Goal: Find contact information: Find contact information

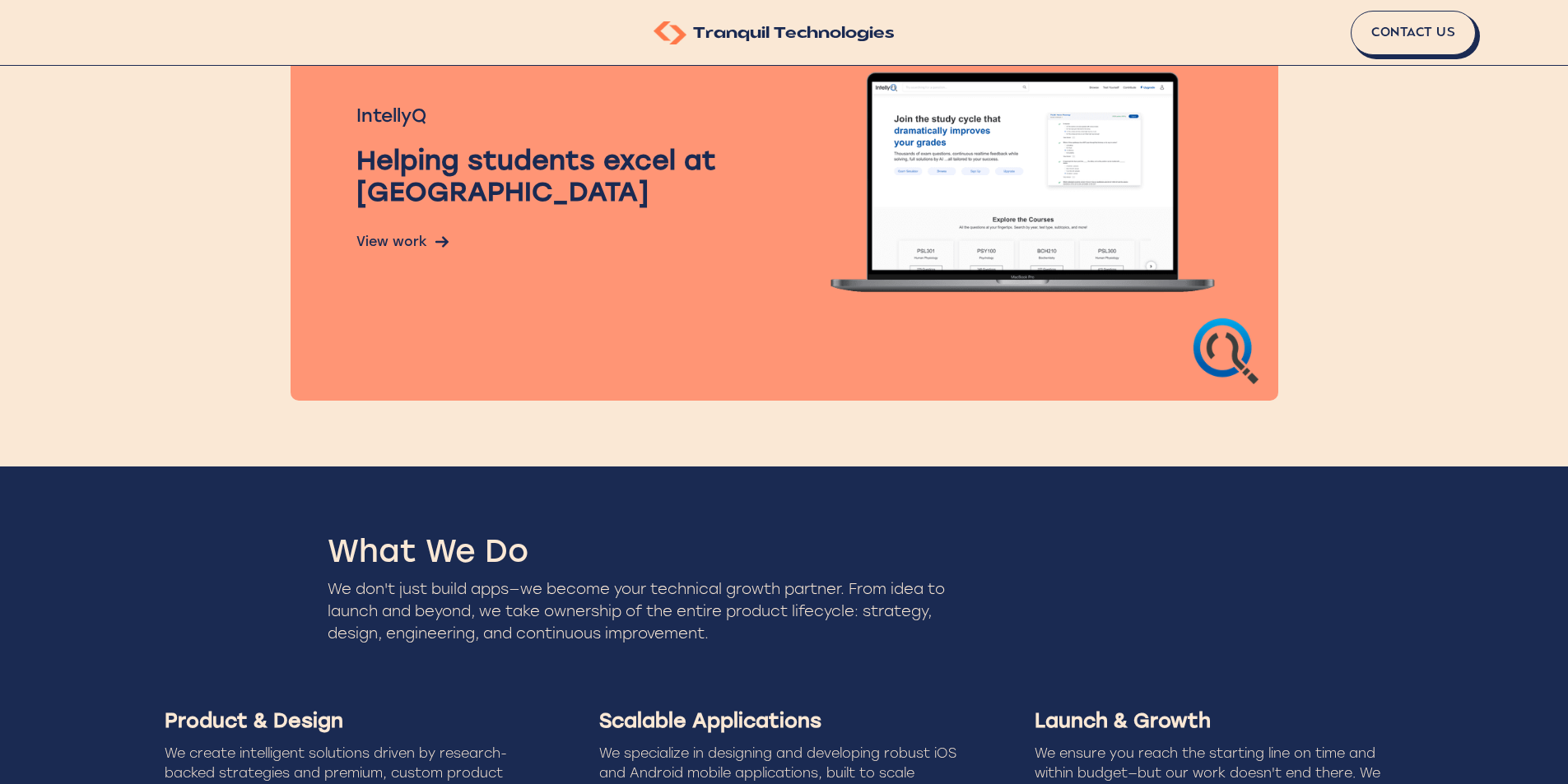
scroll to position [1371, 0]
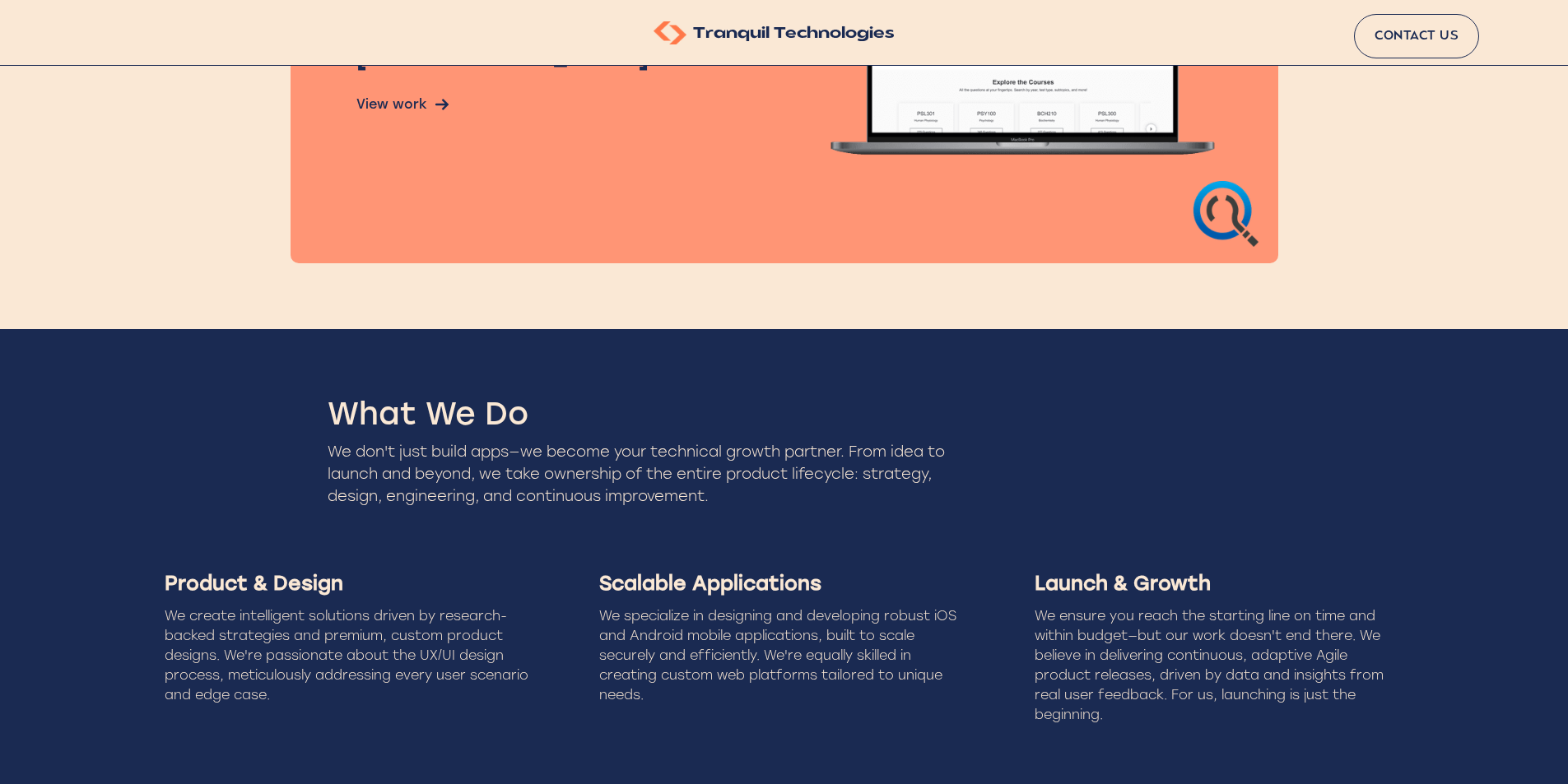
click at [1417, 38] on link "Contact Us" at bounding box center [1416, 36] width 125 height 44
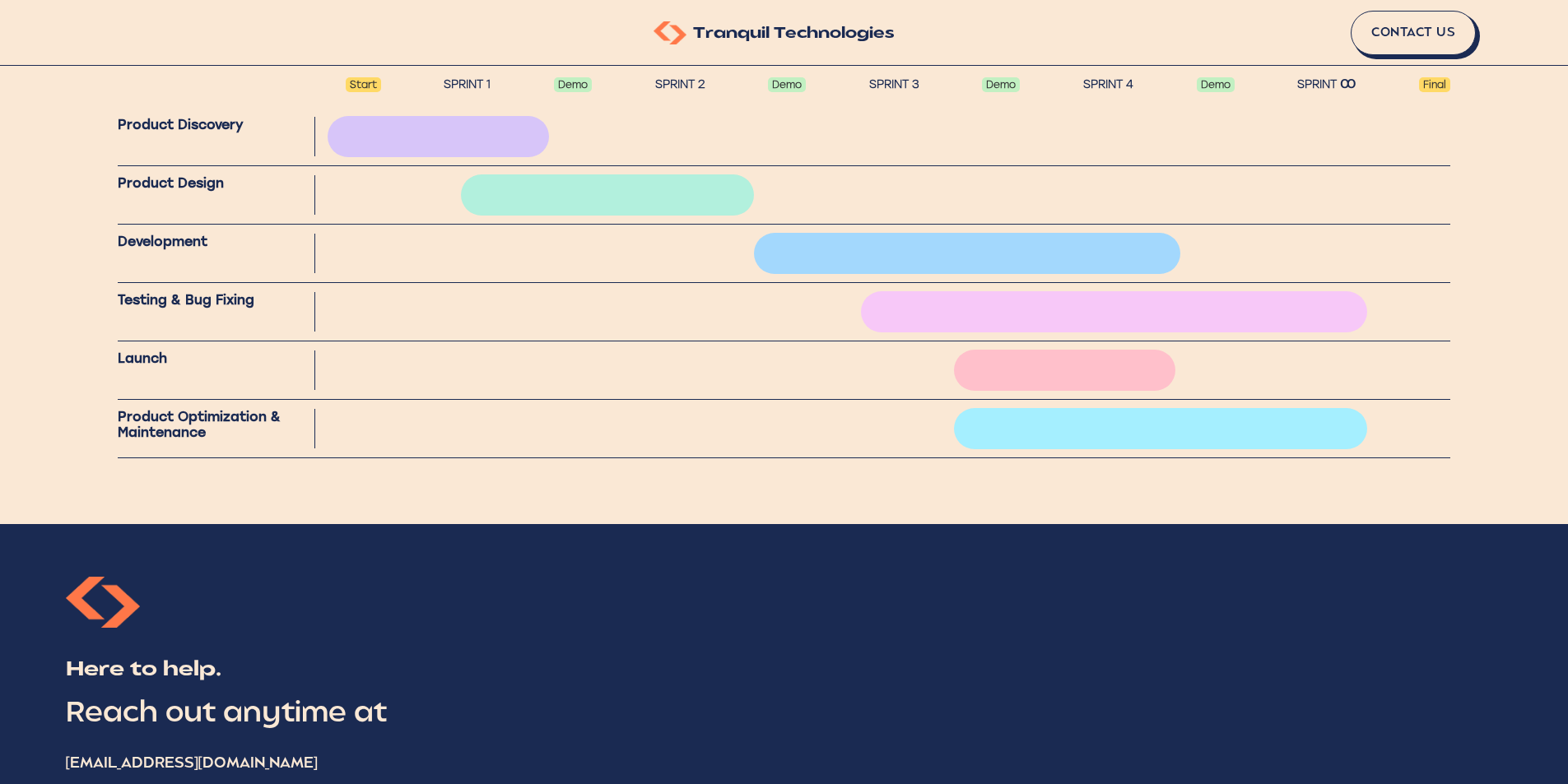
scroll to position [2465, 0]
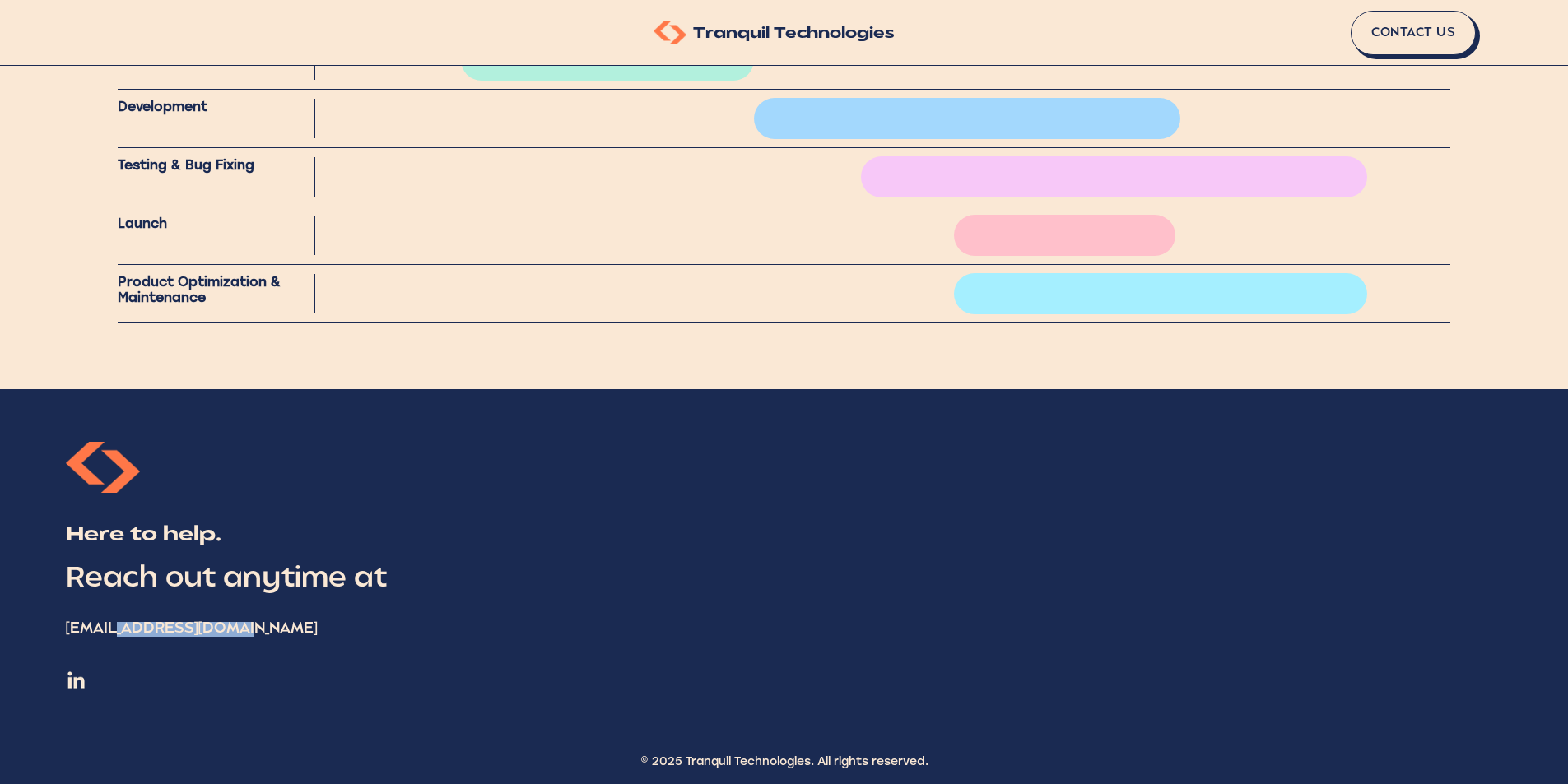
drag, startPoint x: 247, startPoint y: 618, endPoint x: 117, endPoint y: 624, distance: 130.1
click at [117, 624] on div "[EMAIL_ADDRESS][DOMAIN_NAME]" at bounding box center [784, 630] width 1436 height 15
copy div "[DOMAIN_NAME]"
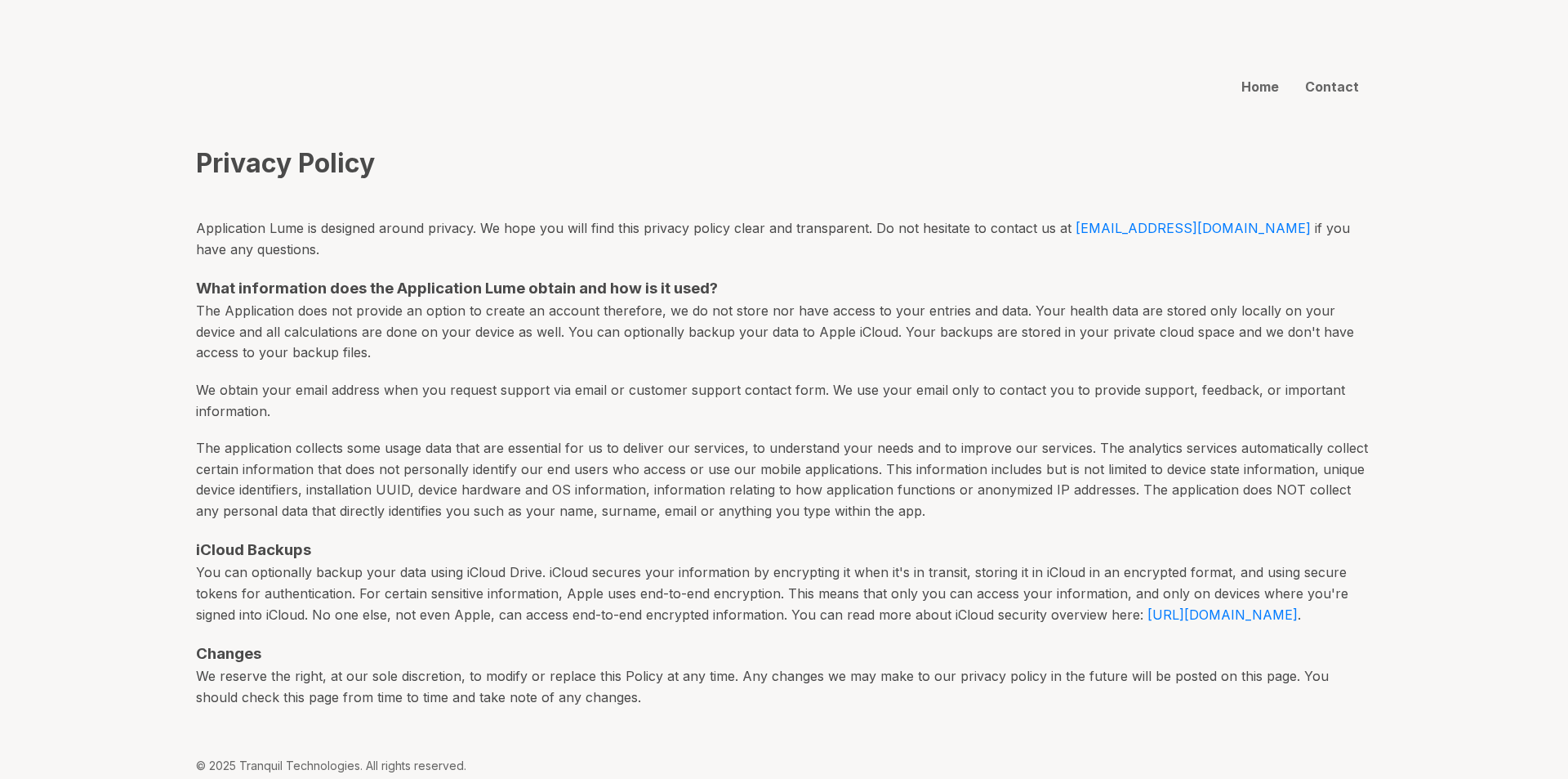
scroll to position [41, 0]
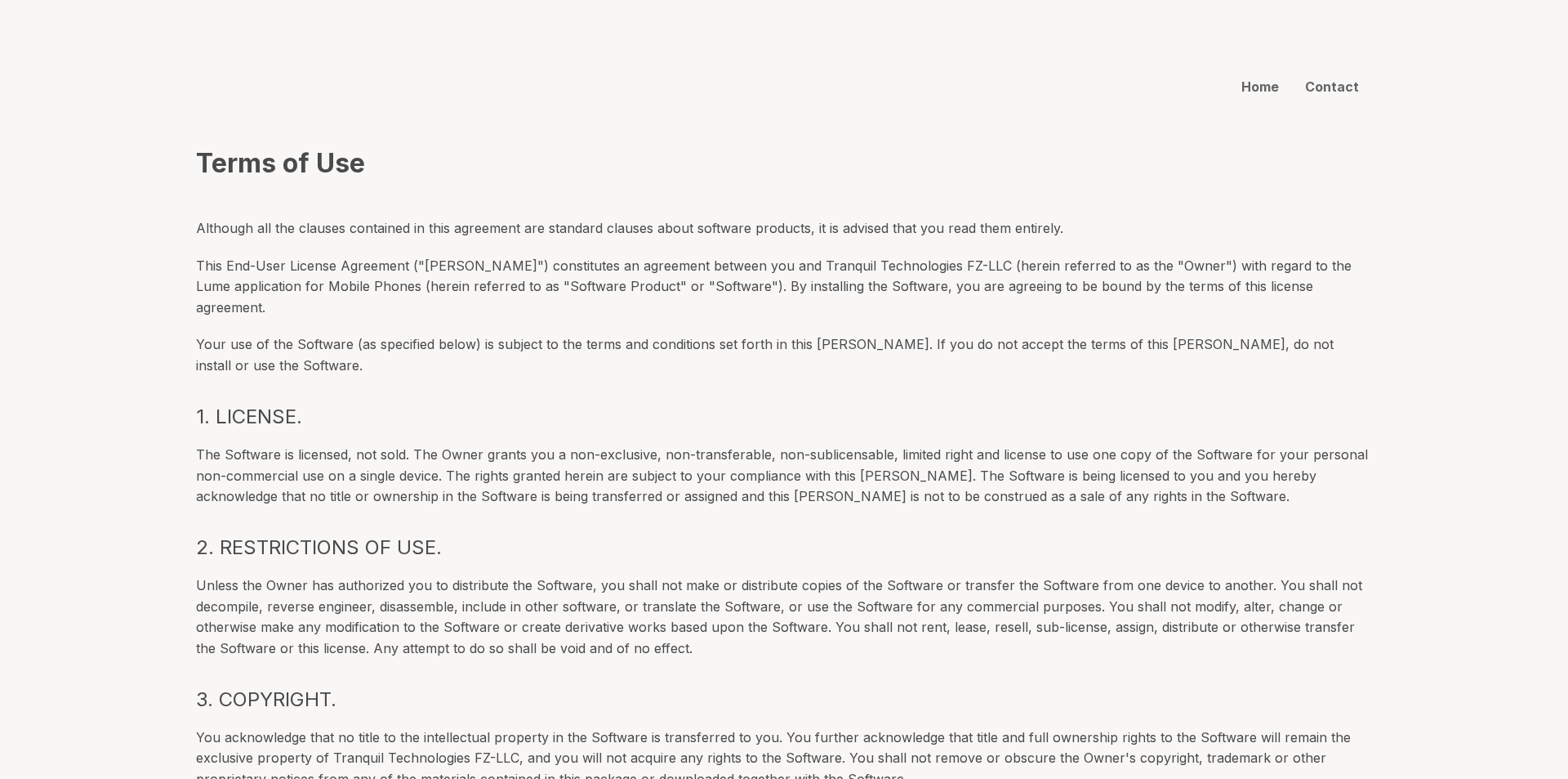
click at [755, 263] on p "This End-User License Agreement ("[PERSON_NAME]") constitutes an agreement betw…" at bounding box center [784, 287] width 1177 height 63
click at [755, 263] on p "This End-User License Agreement ("EULA") constitutes an agreement between you a…" at bounding box center [784, 287] width 1177 height 63
click at [910, 267] on p "This End-User License Agreement ("EULA") constitutes an agreement between you a…" at bounding box center [784, 287] width 1177 height 63
copy p "Tranquil Technologies FZ-LLC"
